Goal: Information Seeking & Learning: Learn about a topic

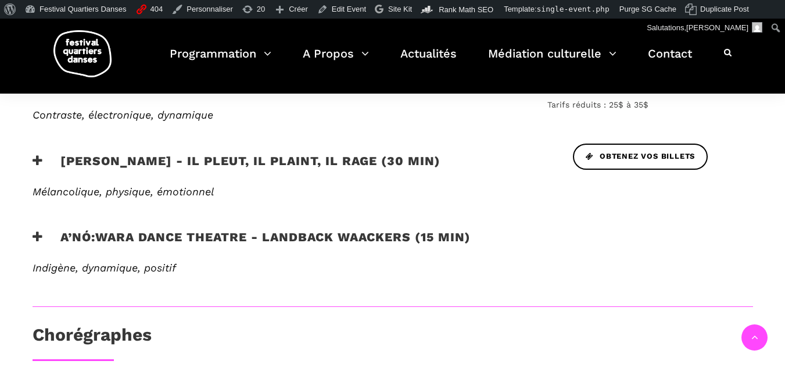
scroll to position [543, 0]
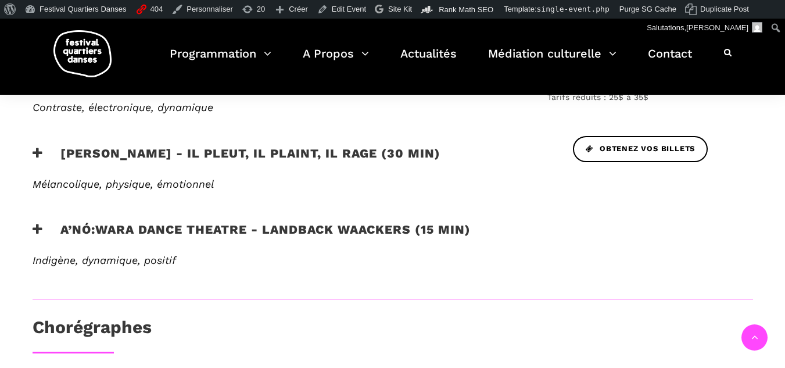
click at [41, 235] on icon at bounding box center [38, 229] width 10 height 12
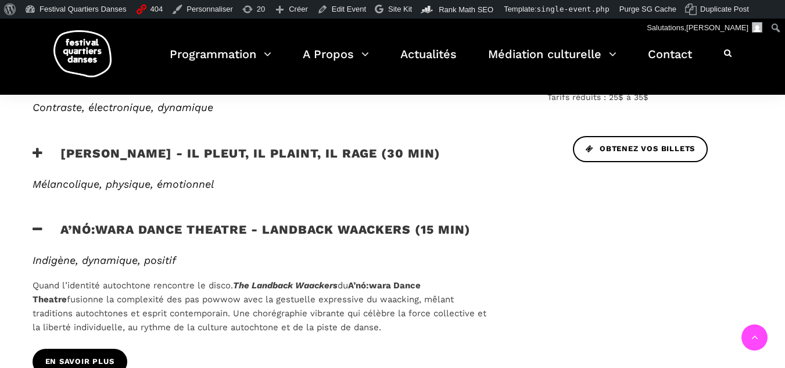
click at [110, 352] on link "EN SAVOIR PLUS" at bounding box center [80, 362] width 95 height 26
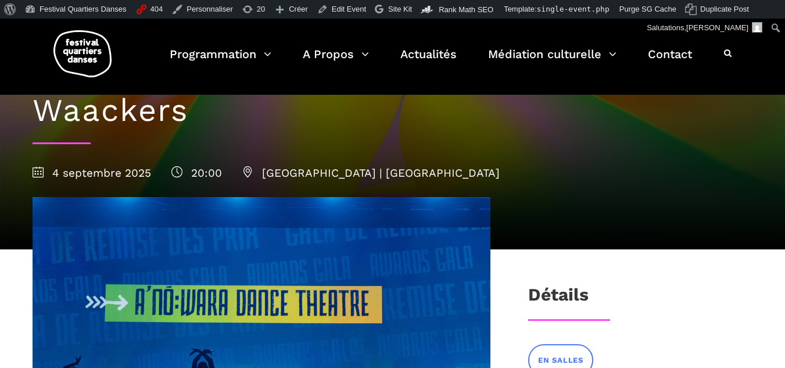
scroll to position [349, 0]
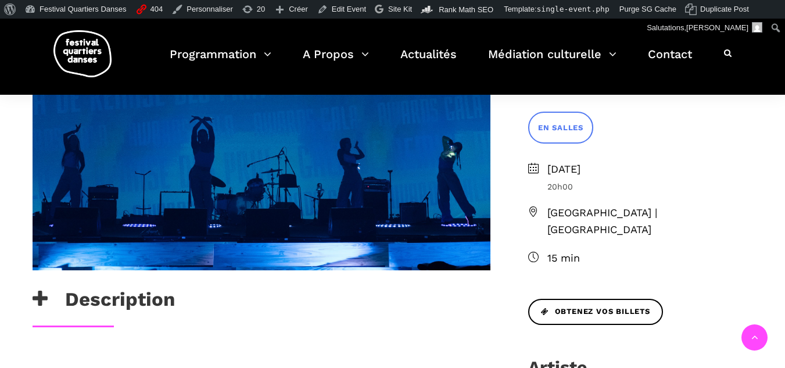
click at [56, 295] on h3 "Description" at bounding box center [104, 302] width 142 height 29
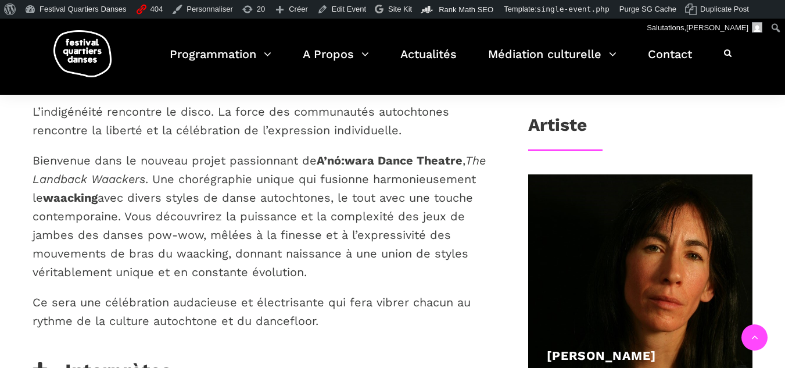
scroll to position [697, 0]
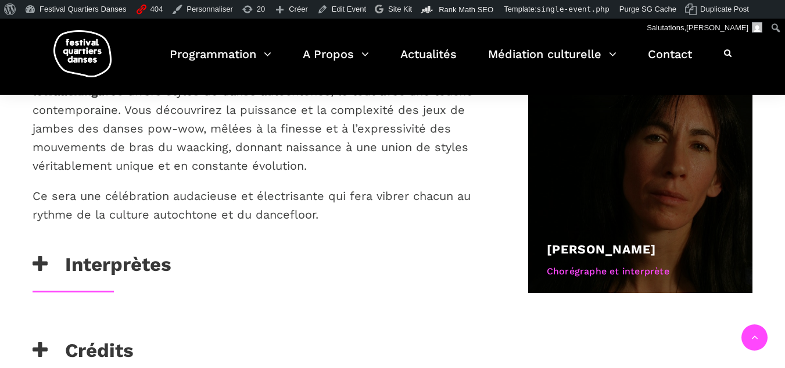
click at [587, 242] on link "[PERSON_NAME]" at bounding box center [601, 249] width 109 height 15
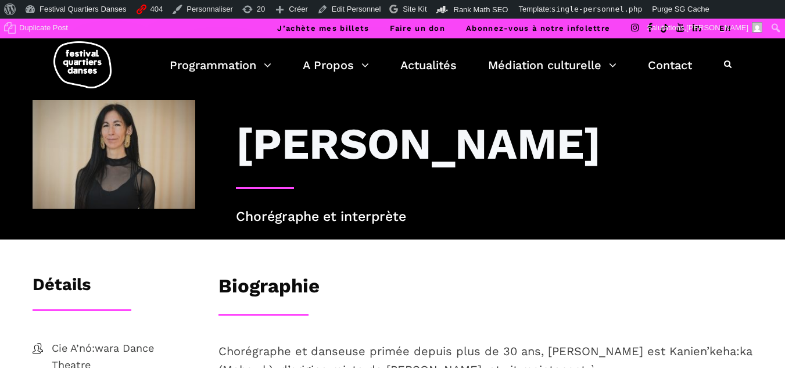
drag, startPoint x: 231, startPoint y: 138, endPoint x: 388, endPoint y: 192, distance: 166.1
click at [388, 187] on div "[PERSON_NAME]" at bounding box center [494, 152] width 540 height 70
copy h3 "[PERSON_NAME]"
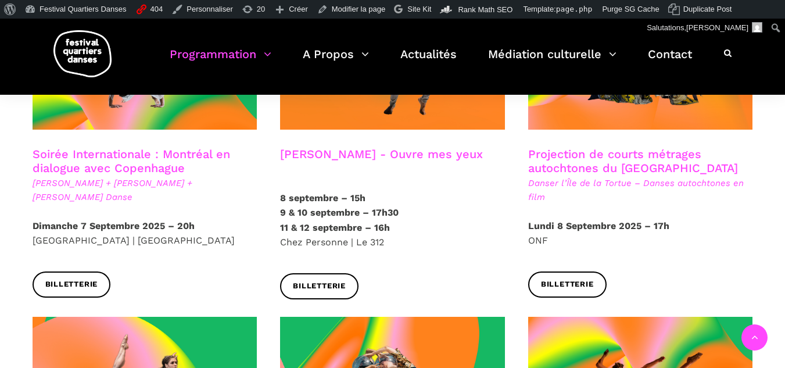
scroll to position [639, 0]
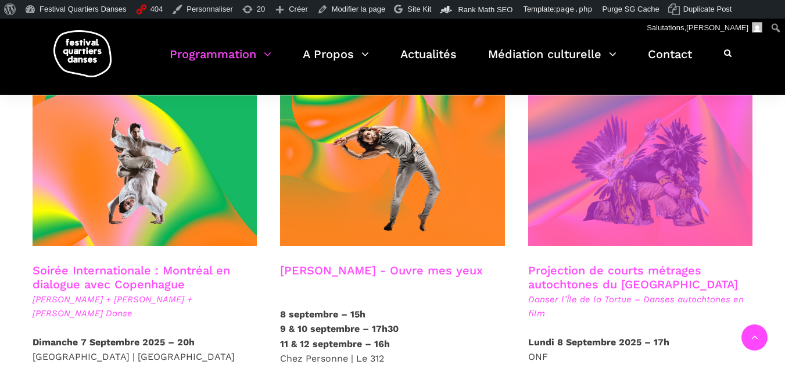
click at [580, 150] on span at bounding box center [640, 170] width 225 height 150
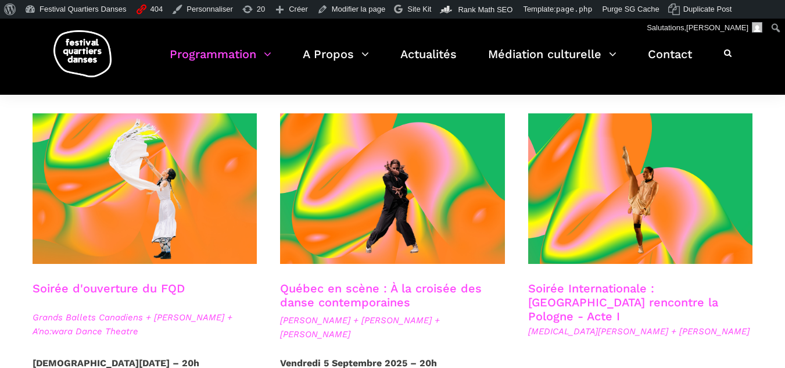
scroll to position [174, 0]
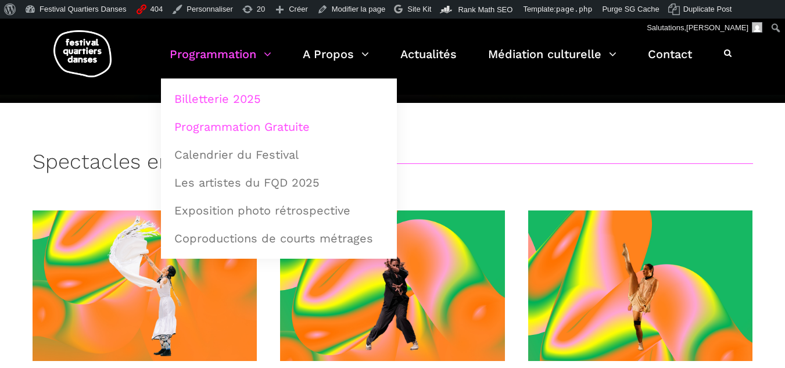
click at [234, 134] on link "Programmation Gratuite" at bounding box center [278, 126] width 223 height 27
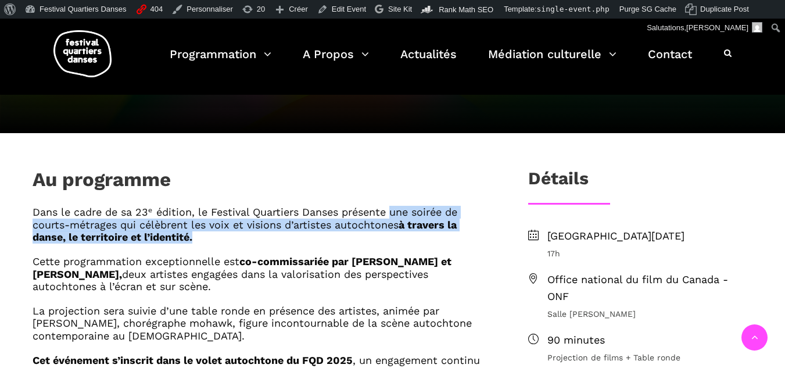
drag, startPoint x: 395, startPoint y: 210, endPoint x: 403, endPoint y: 237, distance: 27.8
click at [403, 237] on h6 "Dans le cadre de sa 23ᵉ édition, le Festival Quartiers Danses présente une soir…" at bounding box center [262, 225] width 458 height 38
copy h6 "une soirée de courts-métrages qui célèbrent les voix et visions d’artistes auto…"
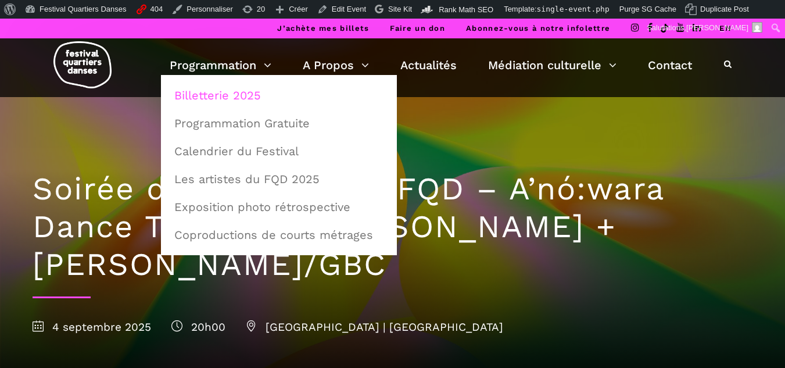
click at [223, 101] on link "Billetterie 2025" at bounding box center [278, 95] width 223 height 27
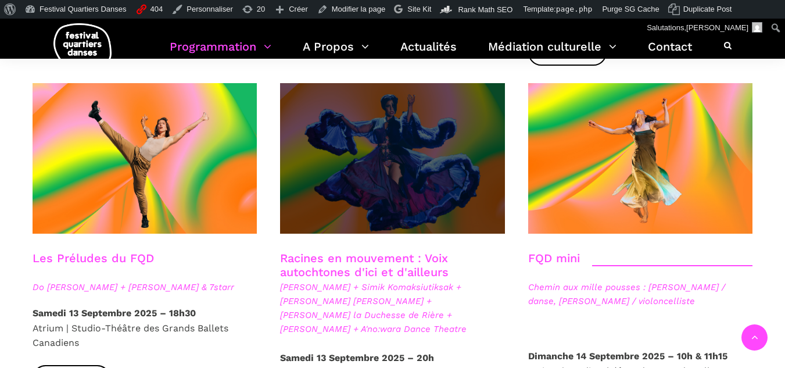
scroll to position [1685, 0]
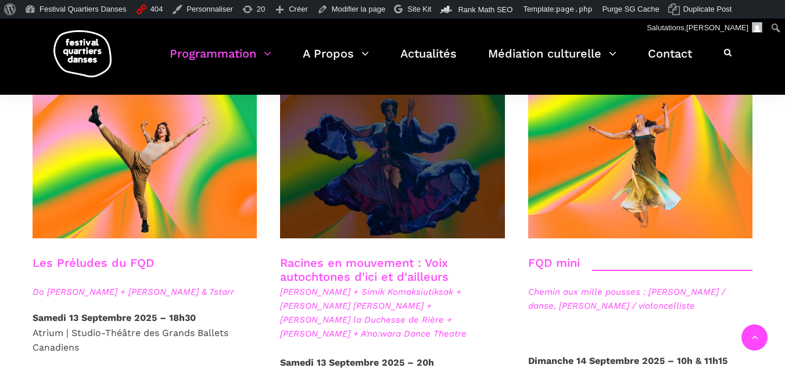
click at [450, 149] on span at bounding box center [392, 163] width 225 height 150
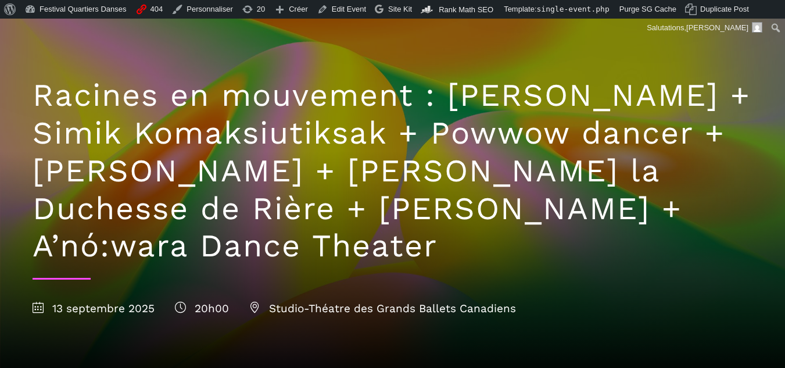
scroll to position [58, 0]
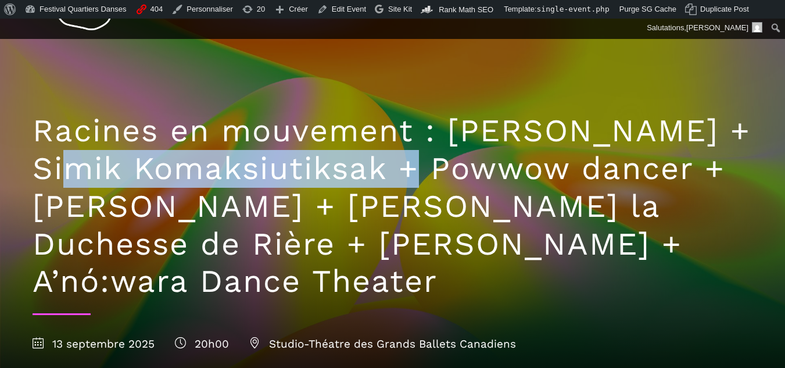
drag, startPoint x: 78, startPoint y: 166, endPoint x: 382, endPoint y: 177, distance: 304.1
click at [382, 177] on h1 "Racines en mouvement : Nina Segalowitz + Simik Komaksiutiksak + Powwow dancer +…" at bounding box center [393, 206] width 721 height 188
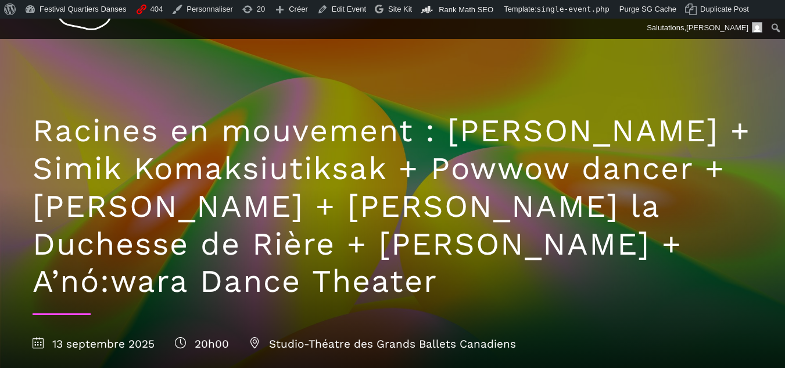
click at [156, 208] on h1 "Racines en mouvement : Nina Segalowitz + Simik Komaksiutiksak + Powwow dancer +…" at bounding box center [393, 206] width 721 height 188
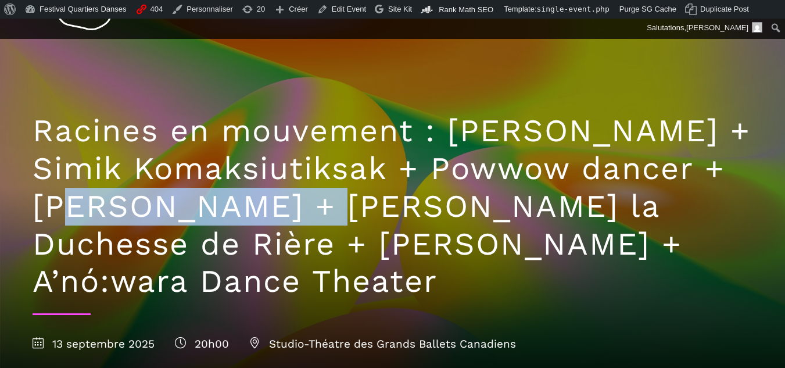
drag, startPoint x: 45, startPoint y: 213, endPoint x: 277, endPoint y: 214, distance: 231.3
click at [277, 214] on h1 "Racines en mouvement : [PERSON_NAME] + Simik Komaksiutiksak + Powwow dancer + […" at bounding box center [393, 206] width 721 height 188
copy h1 "Marshall Diabo"
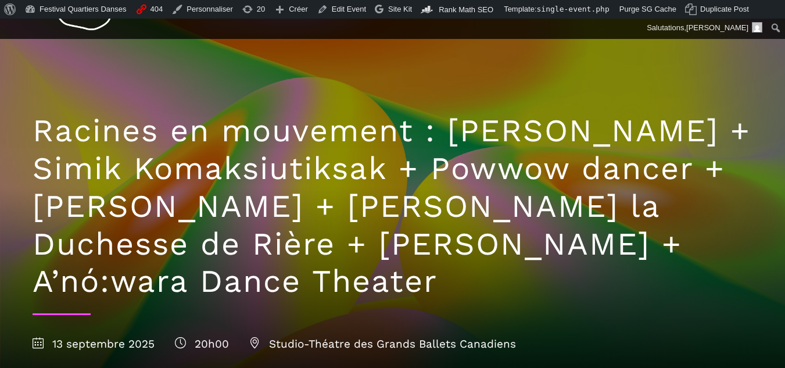
click at [472, 232] on h1 "Racines en mouvement : [PERSON_NAME] + Simik Komaksiutiksak + Powwow dancer + […" at bounding box center [393, 206] width 721 height 188
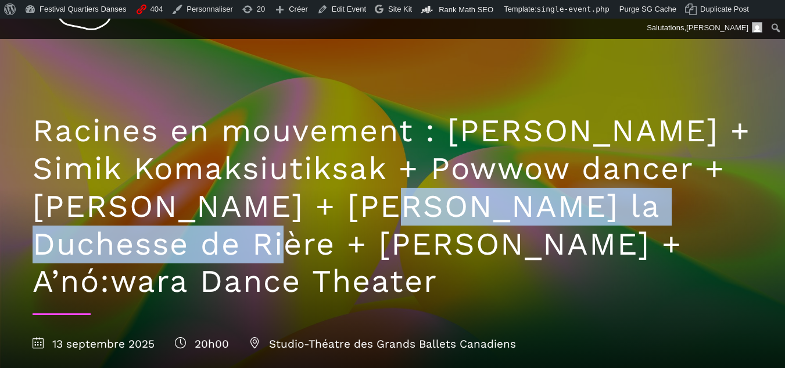
drag, startPoint x: 315, startPoint y: 207, endPoint x: 117, endPoint y: 241, distance: 200.5
click at [117, 241] on h1 "Racines en mouvement : [PERSON_NAME] + Simik Komaksiutiksak + Powwow dancer + […" at bounding box center [393, 206] width 721 height 188
copy h1 "Lou Lou la Duchesse de Rière"
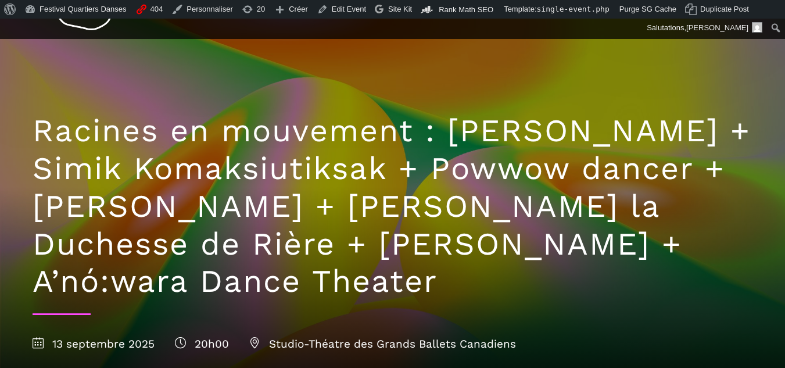
click at [157, 245] on h1 "Racines en mouvement : [PERSON_NAME] + Simik Komaksiutiksak + Powwow dancer + […" at bounding box center [393, 206] width 721 height 188
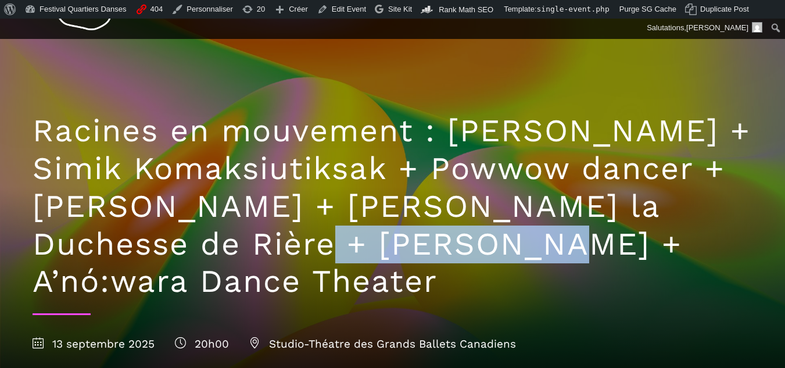
drag, startPoint x: 157, startPoint y: 245, endPoint x: 311, endPoint y: 246, distance: 154.0
click at [311, 246] on h1 "Racines en mouvement : [PERSON_NAME] + Simik Komaksiutiksak + Powwow dancer + […" at bounding box center [393, 206] width 721 height 188
copy h1 "Victoria Hunt"
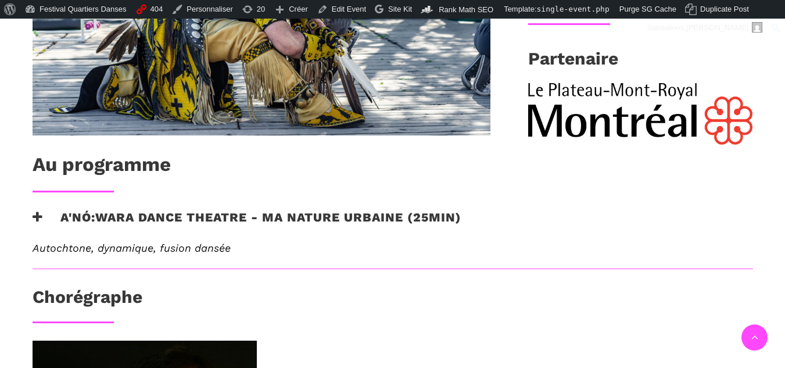
scroll to position [581, 0]
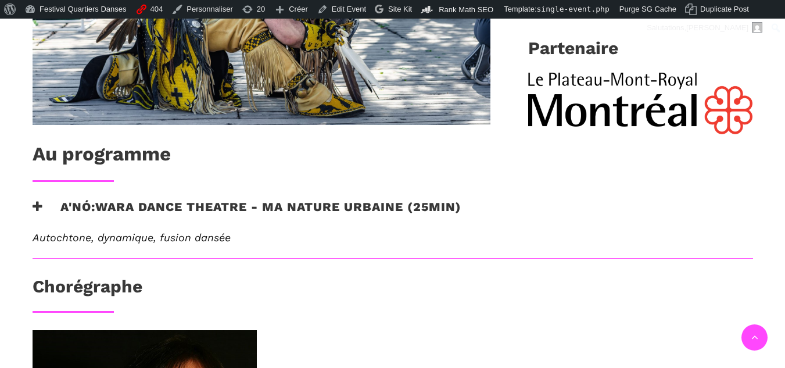
click at [96, 214] on h3 "A'nó:wara Dance Theatre - Ma nature urbaine (25min)" at bounding box center [247, 213] width 429 height 29
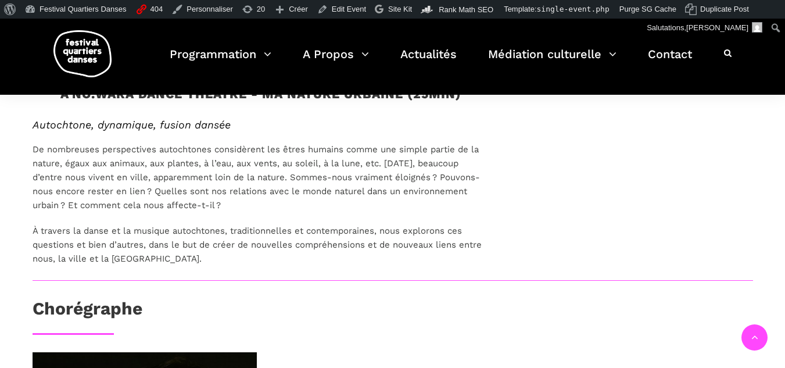
scroll to position [697, 0]
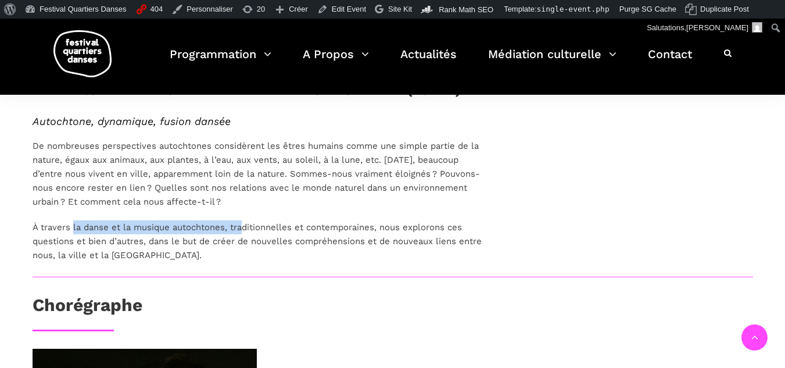
drag, startPoint x: 72, startPoint y: 225, endPoint x: 244, endPoint y: 223, distance: 172.0
click at [244, 223] on span "À travers la danse et la musique autochtones, traditionnelles et contemporaines…" at bounding box center [257, 241] width 449 height 38
click at [242, 228] on span "À travers la danse et la musique autochtones, traditionnelles et contemporaines…" at bounding box center [257, 241] width 449 height 38
drag, startPoint x: 38, startPoint y: 227, endPoint x: 116, endPoint y: 224, distance: 77.9
click at [116, 224] on span "À travers la danse et la musique autochtones, traditionnelles et contemporaines…" at bounding box center [257, 241] width 449 height 38
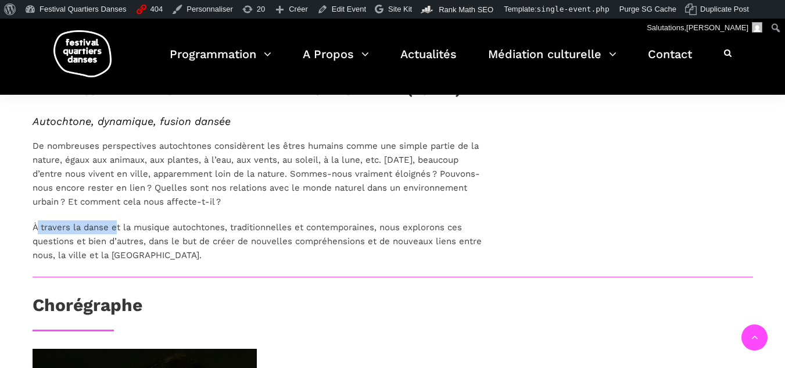
click at [111, 224] on span "À travers la danse et la musique autochtones, traditionnelles et contemporaines…" at bounding box center [257, 241] width 449 height 38
click at [85, 231] on span "À travers la danse et la musique autochtones, traditionnelles et contemporaines…" at bounding box center [257, 241] width 449 height 38
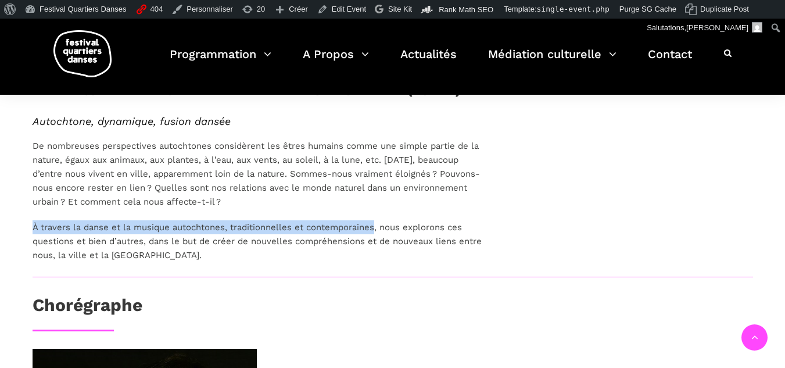
drag, startPoint x: 32, startPoint y: 226, endPoint x: 377, endPoint y: 216, distance: 344.7
click at [377, 215] on div "Autochtone, dynamique, fusion dansée De nombreuses perspectives autochtones con…" at bounding box center [262, 189] width 458 height 148
copy span "À travers la danse et la musique autochtones, traditionnelles et contemporaines"
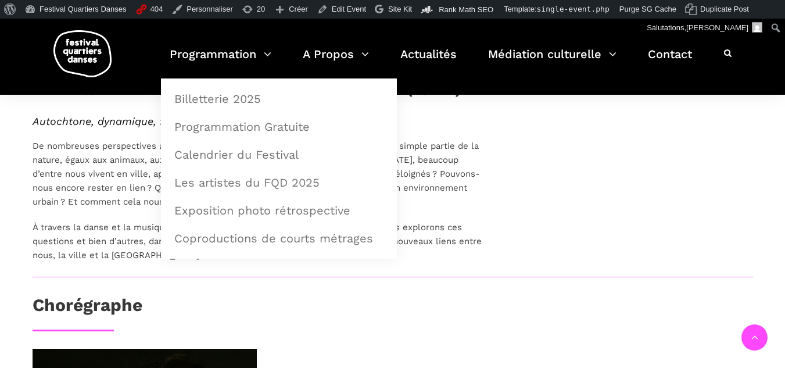
click at [114, 181] on p "De nombreuses perspectives autochtones considèrent les êtres humains comme une …" at bounding box center [262, 174] width 458 height 70
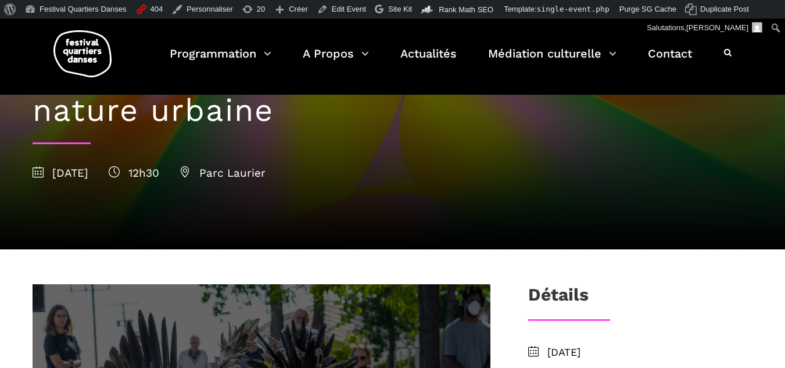
scroll to position [0, 0]
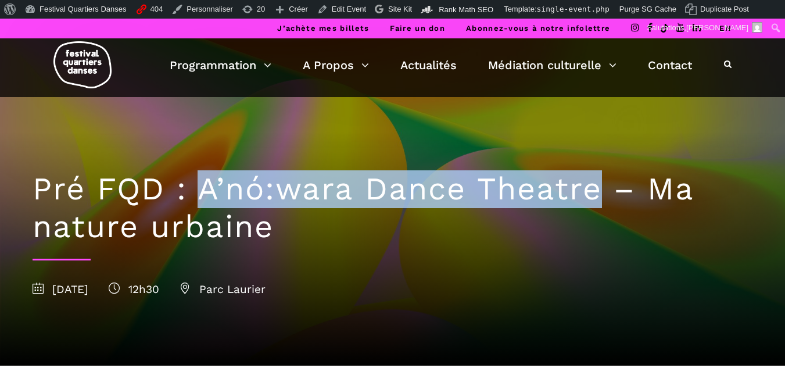
drag, startPoint x: 225, startPoint y: 194, endPoint x: 596, endPoint y: 183, distance: 371.5
click at [596, 183] on h1 "Pré FQD : A’nó:wara Dance Theatre – Ma nature urbaine" at bounding box center [393, 208] width 721 height 76
copy h1 "A’nó:wara Dance Theatre"
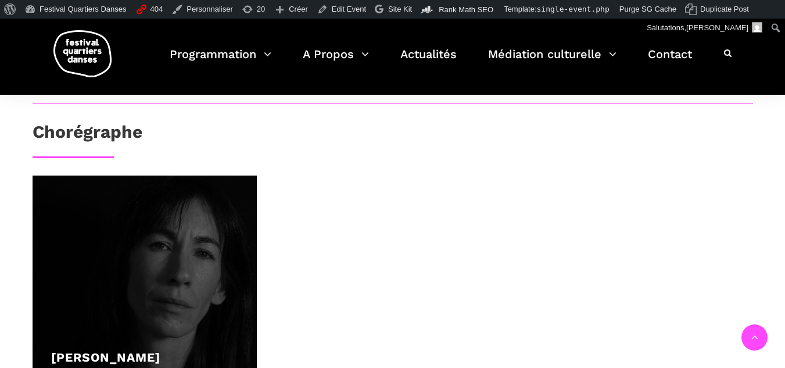
scroll to position [872, 0]
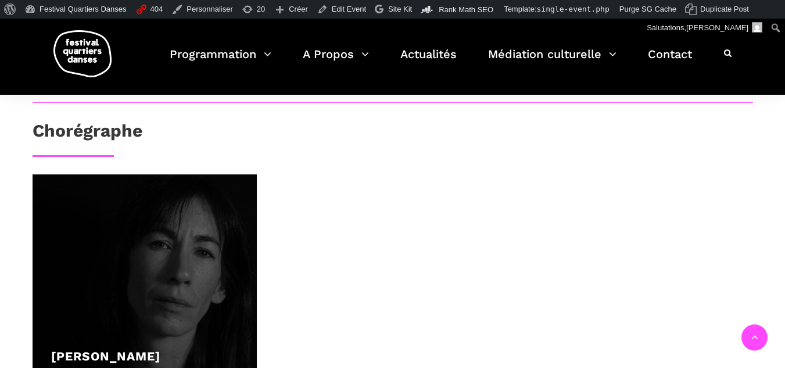
click at [151, 302] on div at bounding box center [145, 286] width 225 height 225
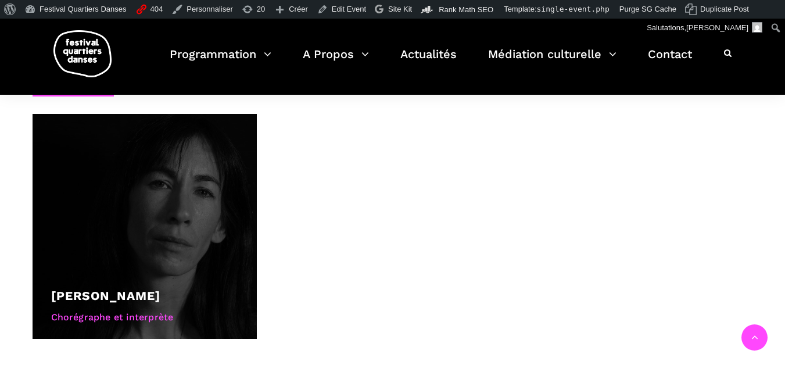
scroll to position [988, 0]
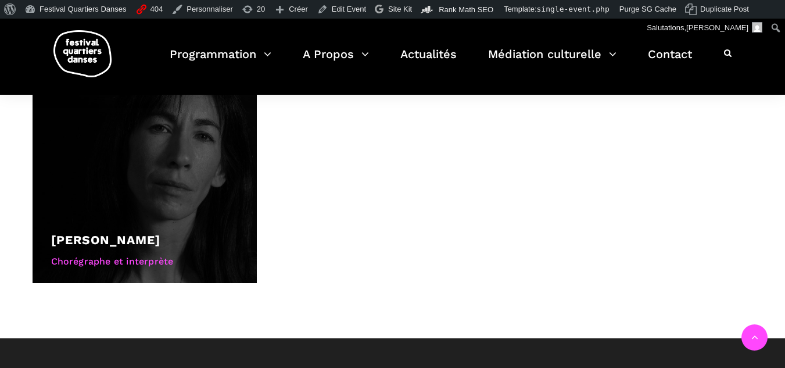
click at [98, 232] on link "[PERSON_NAME]" at bounding box center [105, 239] width 109 height 15
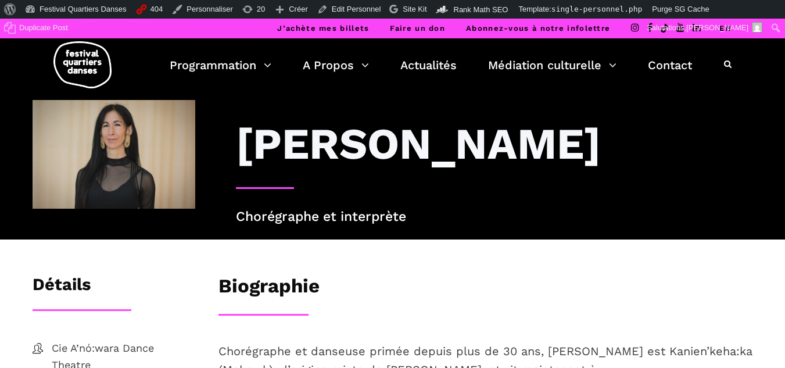
click at [235, 142] on div "[PERSON_NAME]" at bounding box center [494, 152] width 540 height 70
